Goal: Check status: Check status

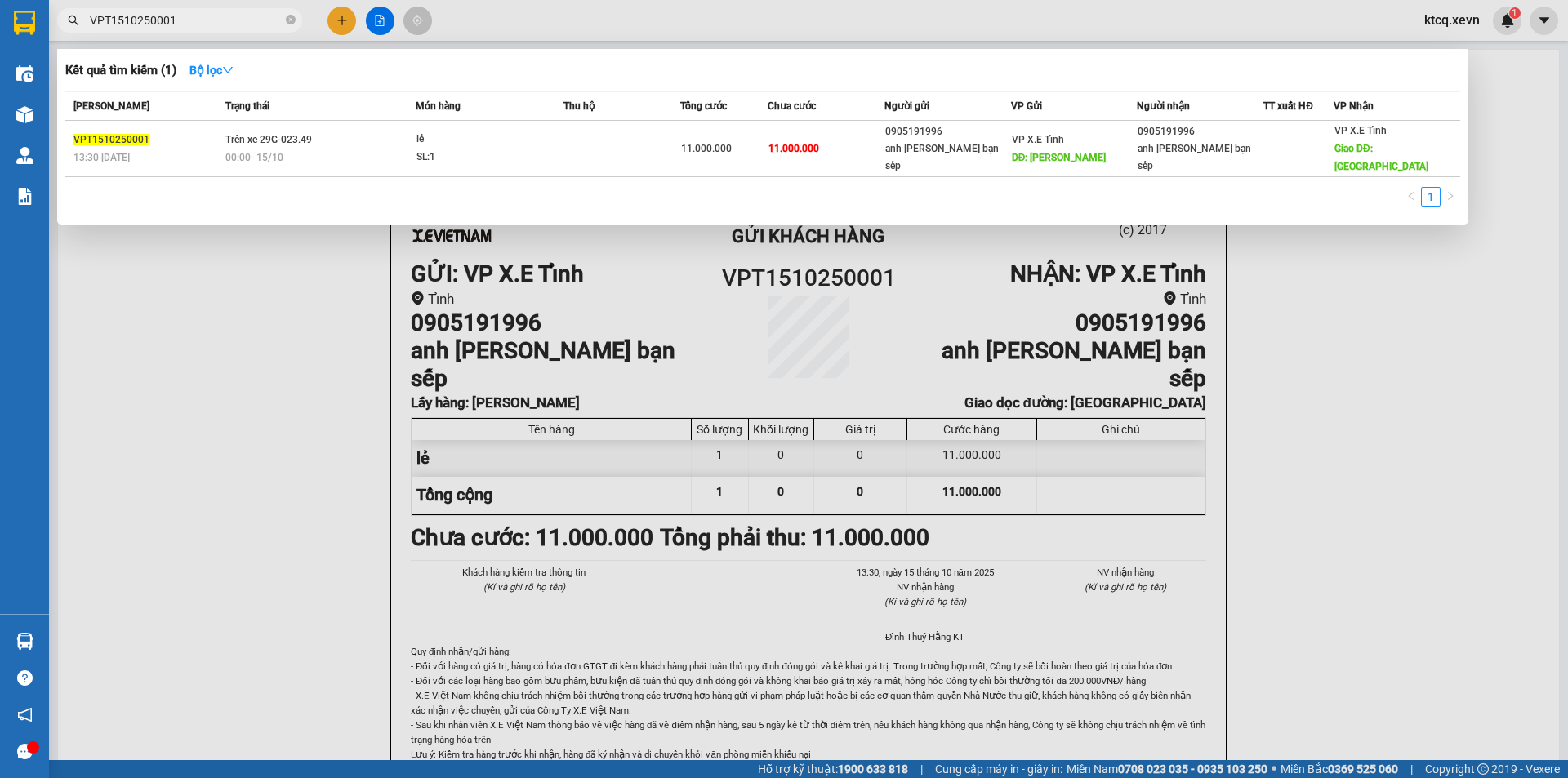
click at [41, 10] on section "Kết quả tìm kiếm ( 1 ) Bộ lọc Mã ĐH Trạng thái Món hàng Thu hộ Tổng cước Chưa c…" at bounding box center [784, 389] width 1568 height 778
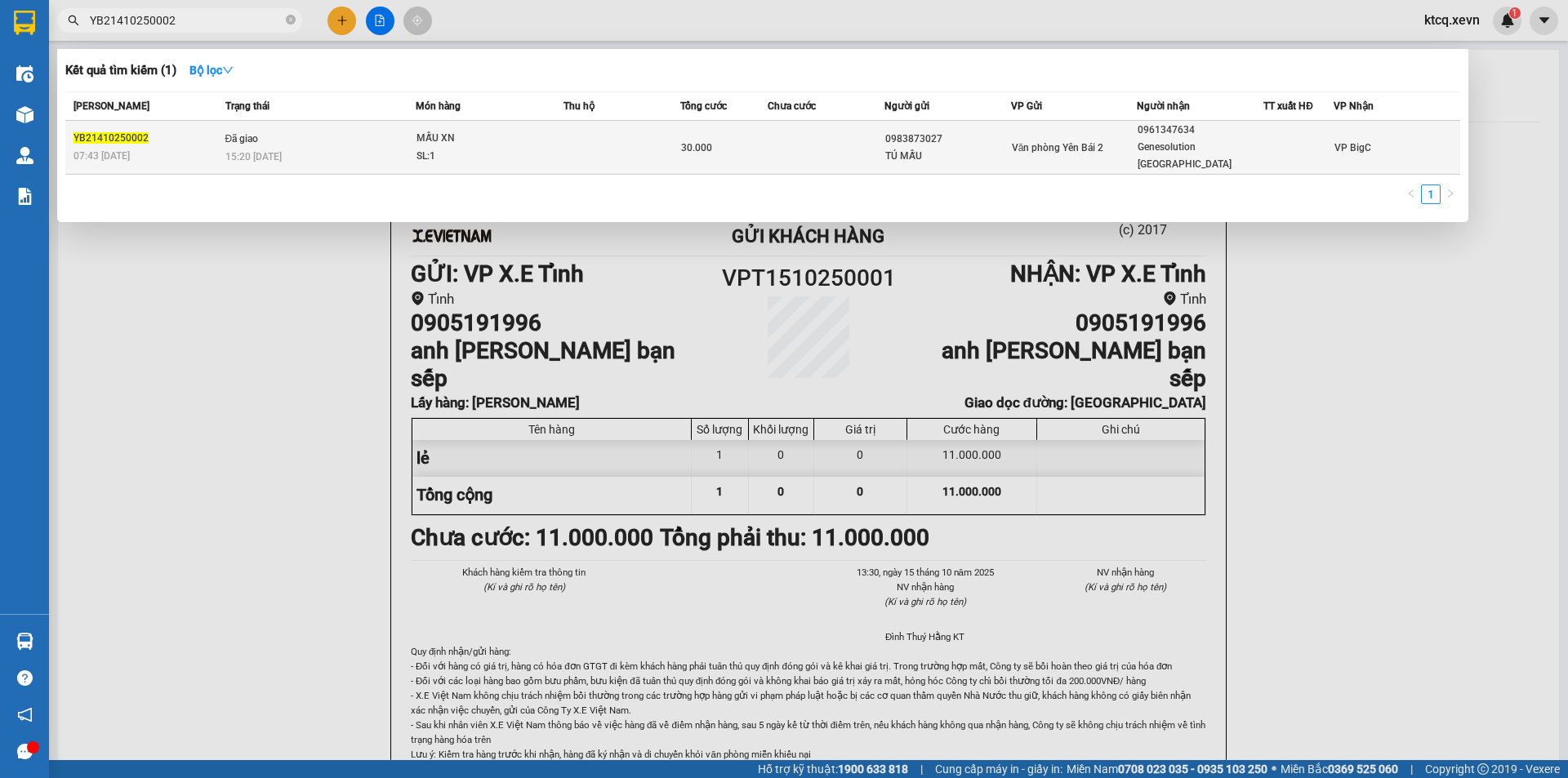
type input "YB21410250002"
click at [374, 132] on td "Đã giao 15:20 [DATE]" at bounding box center [318, 148] width 194 height 53
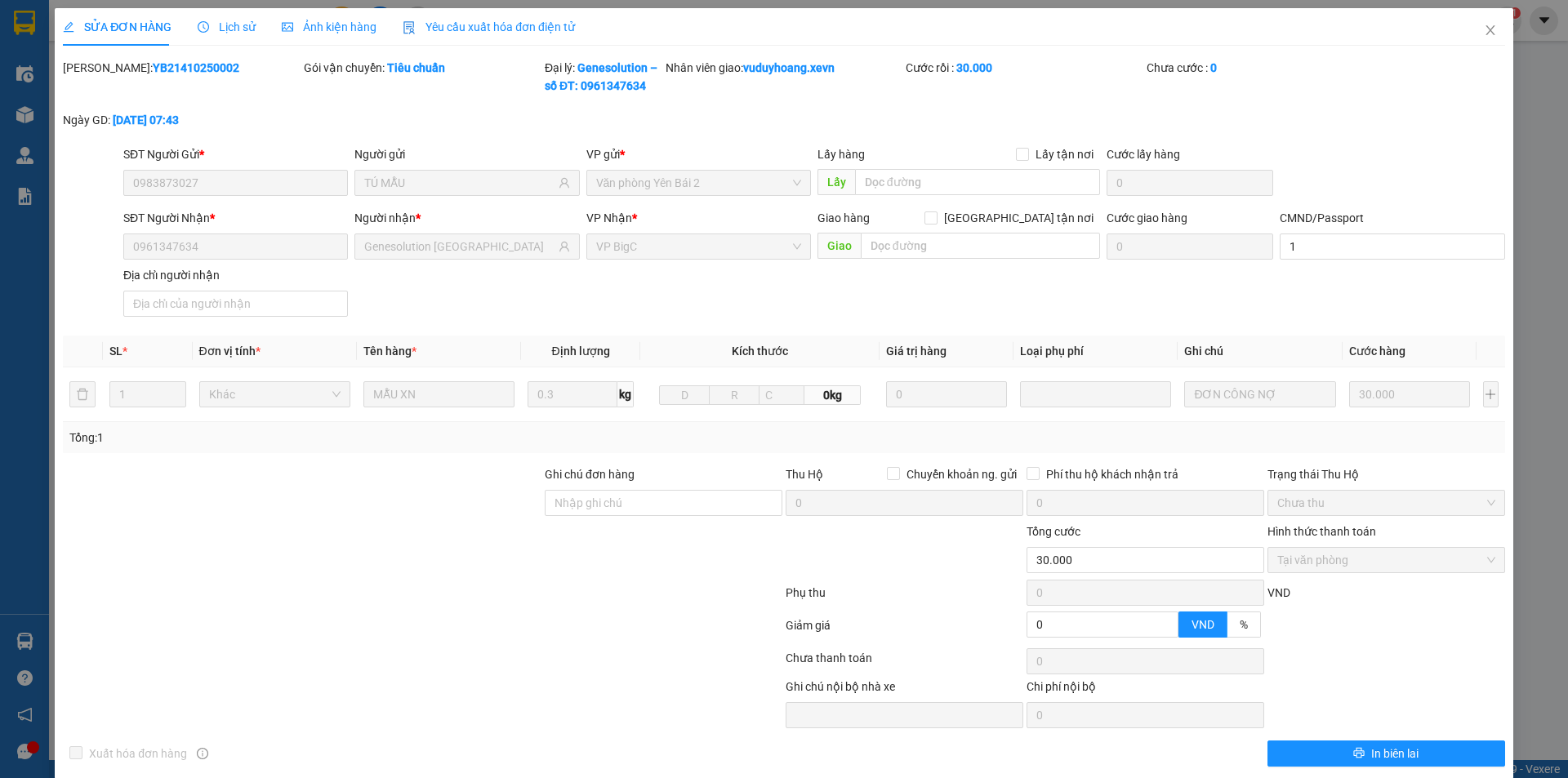
type input "0983873027"
type input "TÚ MẪU"
type input "0961347634"
type input "Genesolution [GEOGRAPHIC_DATA]"
type input "1"
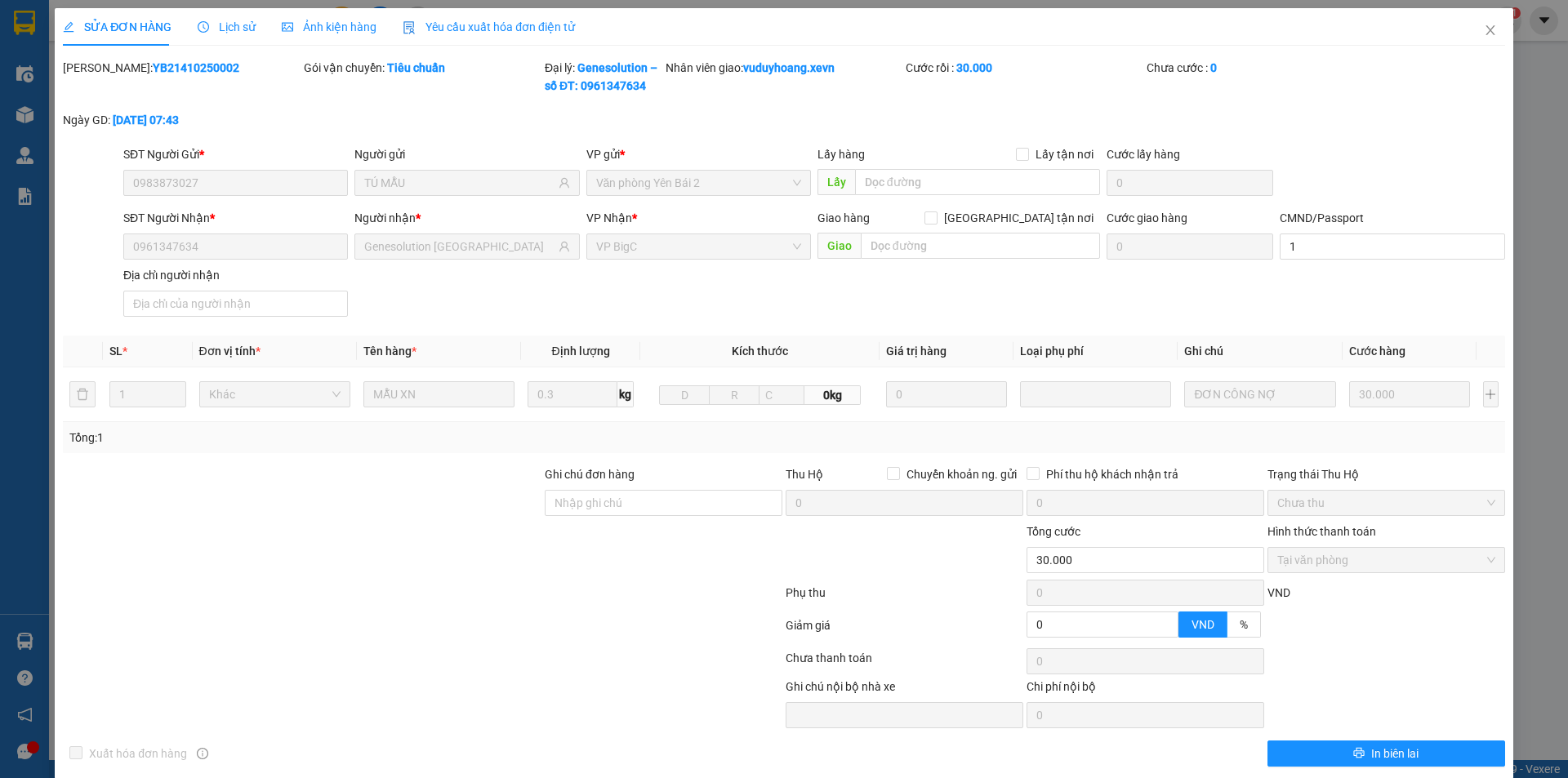
type input "0"
type input "30.000"
